Goal: Communication & Community: Answer question/provide support

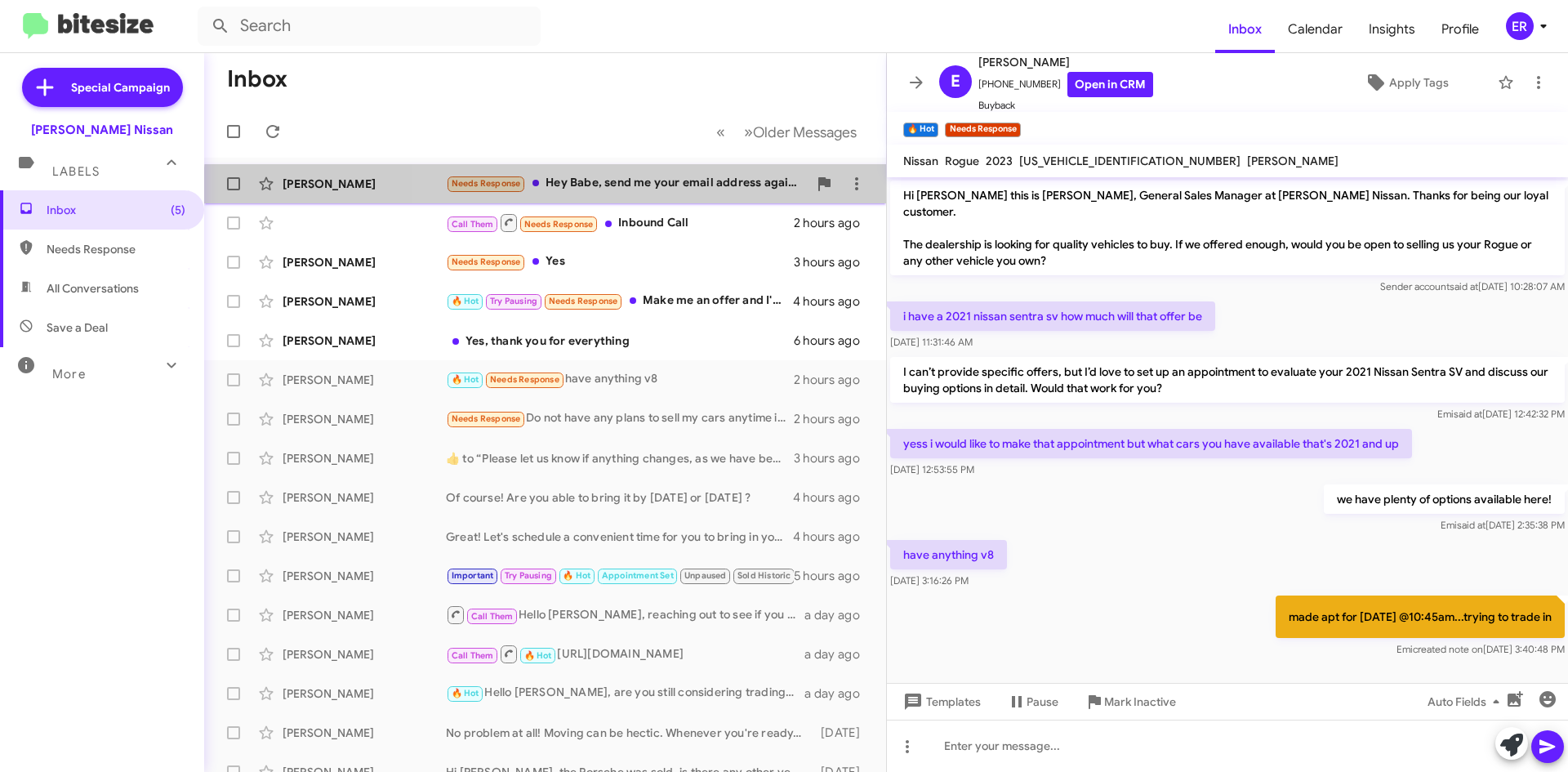
click at [685, 195] on div "Betty Rolland Needs Response Hey Babe, send me your email address again. I am a…" at bounding box center [546, 183] width 656 height 33
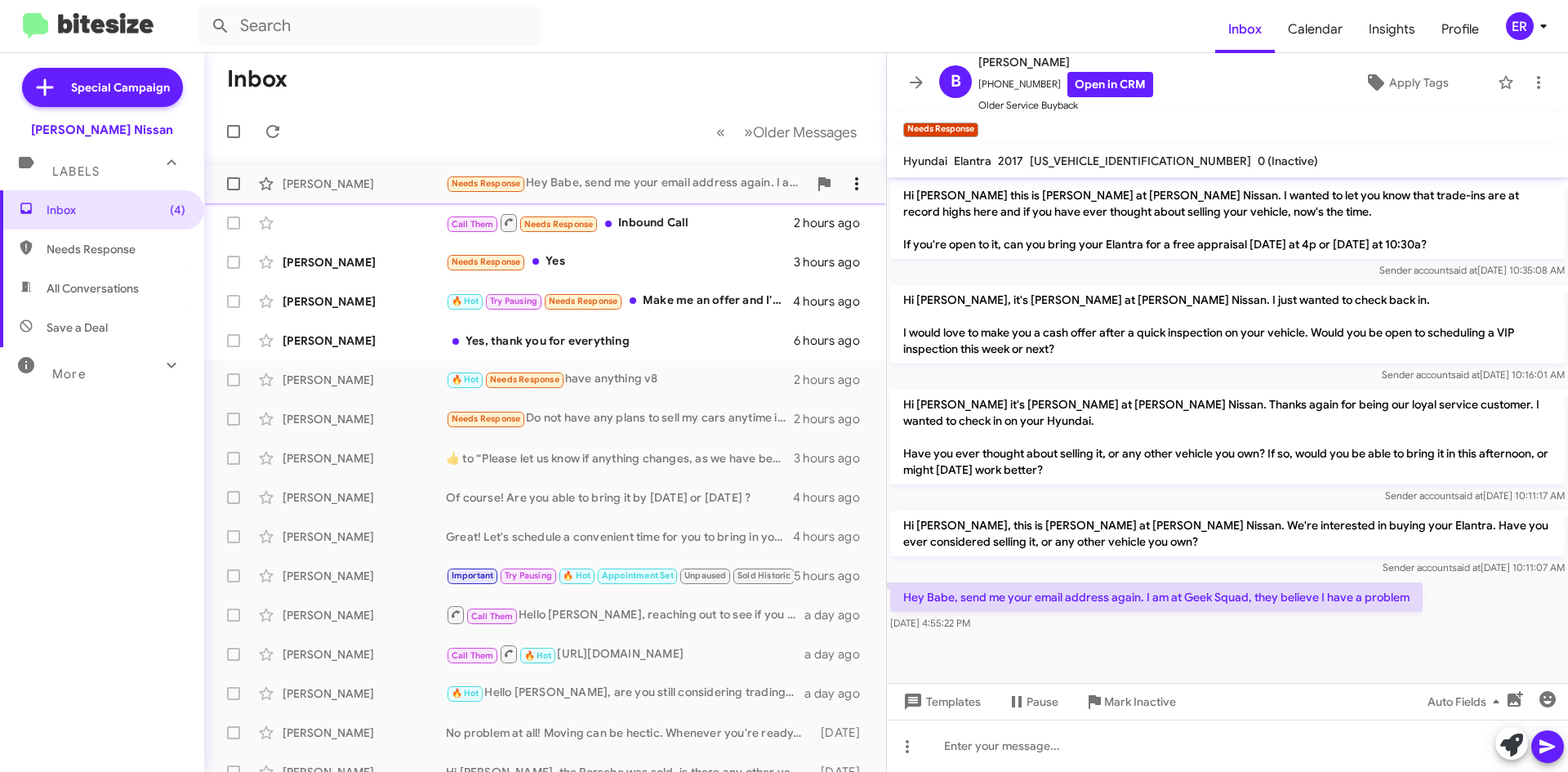
drag, startPoint x: 844, startPoint y: 177, endPoint x: 838, endPoint y: 185, distance: 10.0
click at [840, 186] on span at bounding box center [856, 184] width 33 height 19
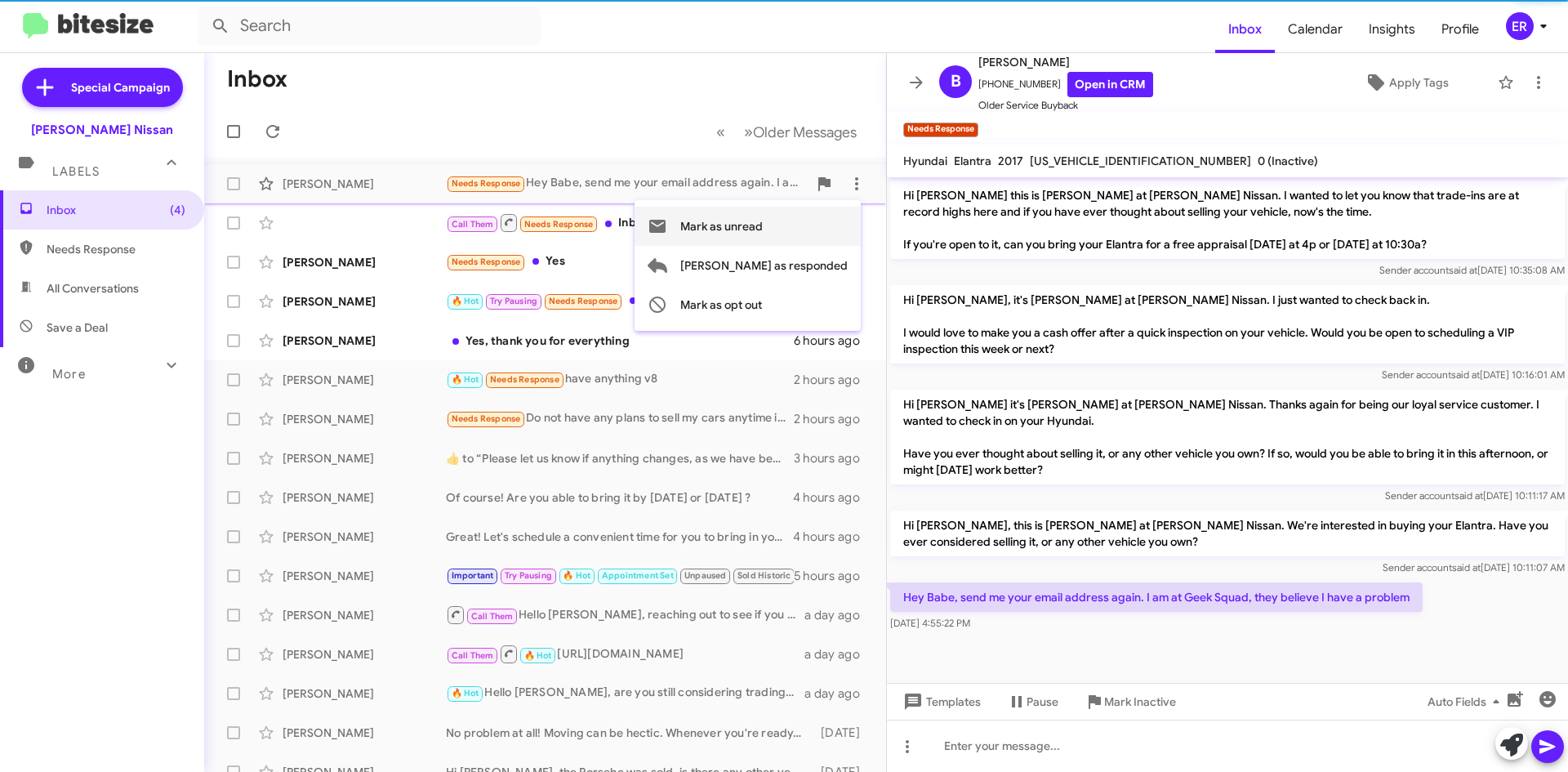
click at [763, 226] on span "Mark as unread" at bounding box center [721, 226] width 82 height 39
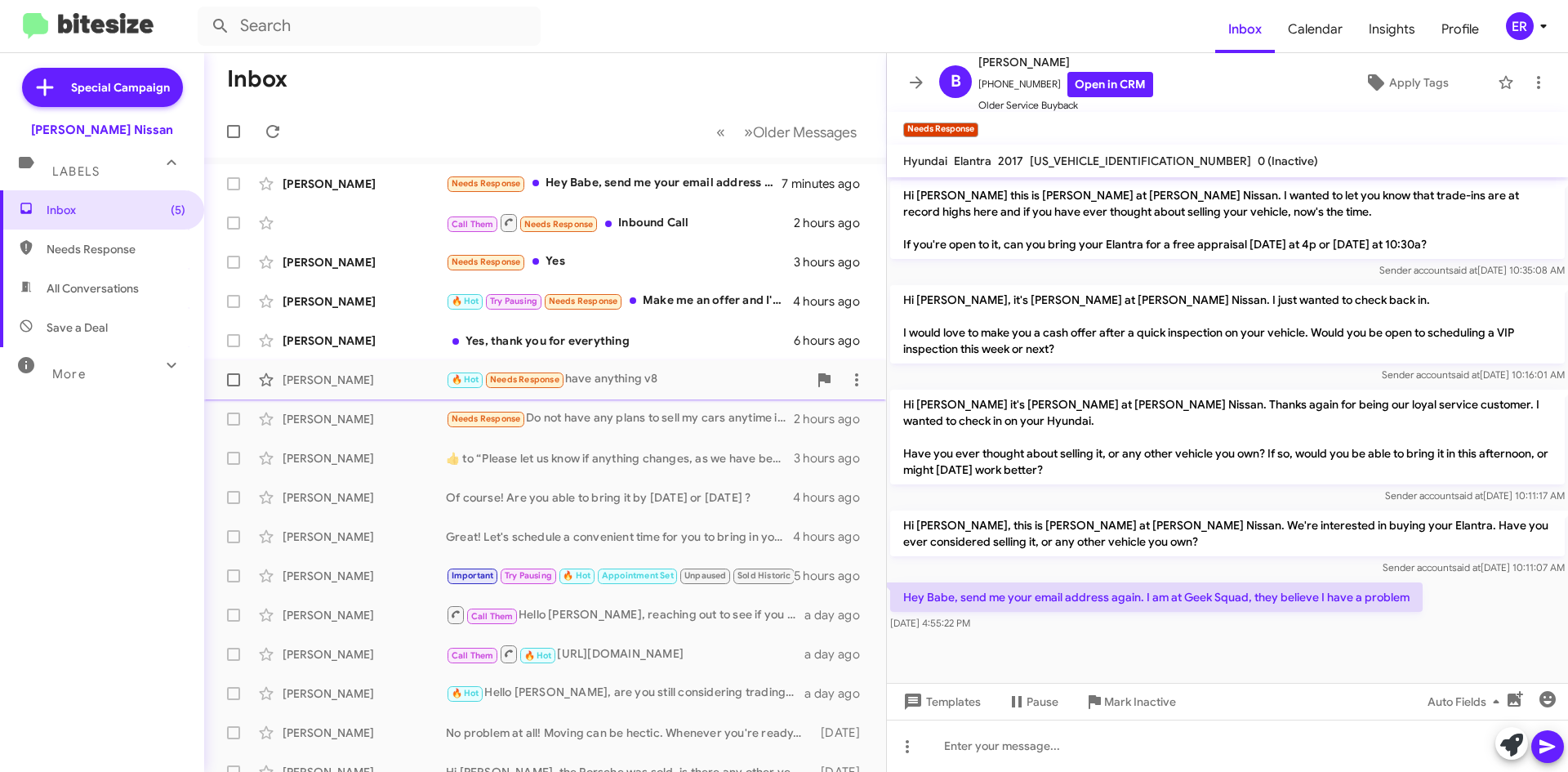
click at [369, 389] on div "Erion Bailey 🔥 Hot Needs Response have anything v8 2 hours ago" at bounding box center [546, 379] width 656 height 33
